Goal: Go to known website: Access a specific website the user already knows

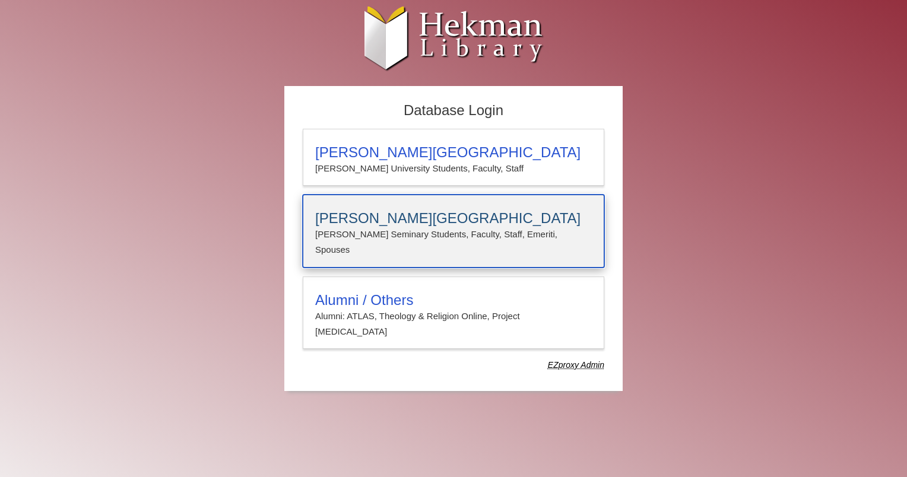
click at [373, 213] on h3 "[PERSON_NAME][GEOGRAPHIC_DATA]" at bounding box center [453, 218] width 277 height 17
click at [360, 219] on h3 "[PERSON_NAME][GEOGRAPHIC_DATA]" at bounding box center [453, 218] width 277 height 17
